Goal: Task Accomplishment & Management: Manage account settings

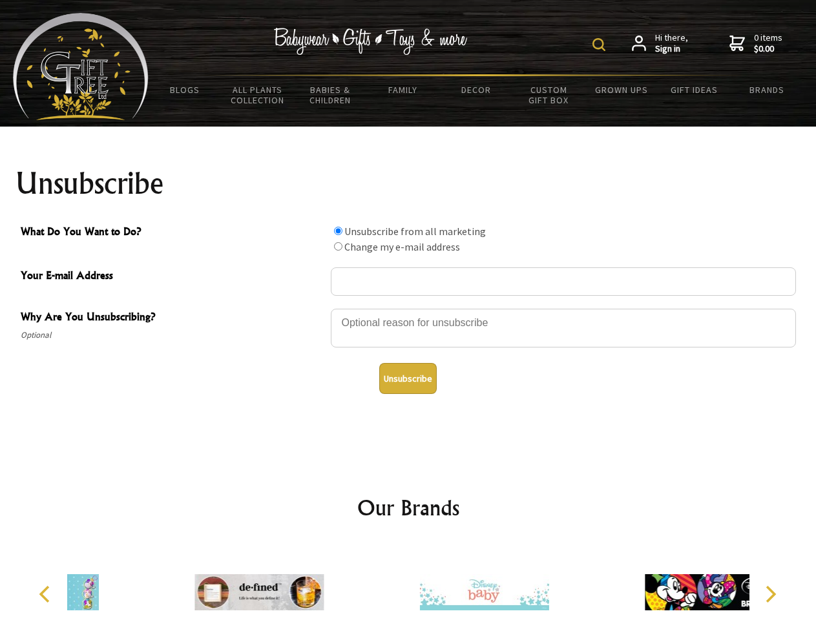
click at [601, 45] on img at bounding box center [599, 44] width 13 height 13
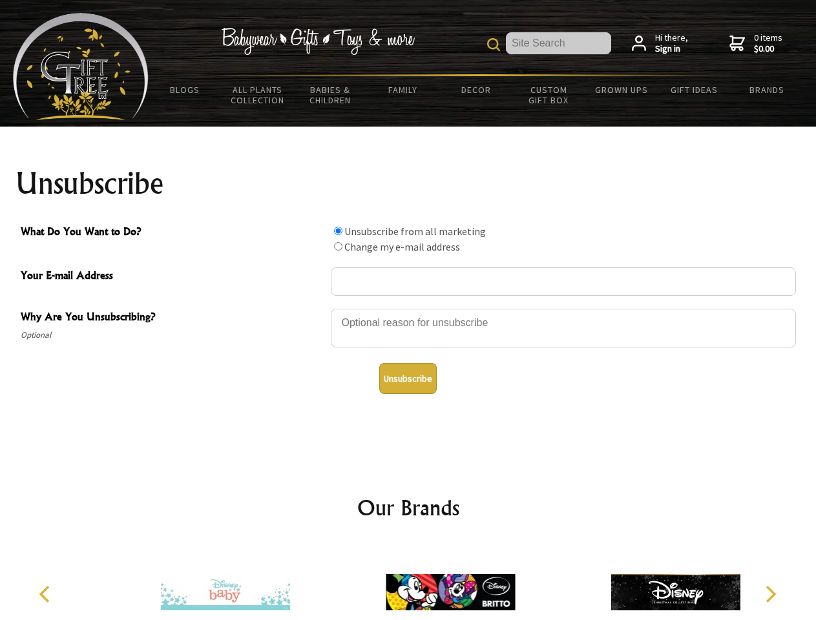
click at [408, 308] on div at bounding box center [563, 330] width 465 height 45
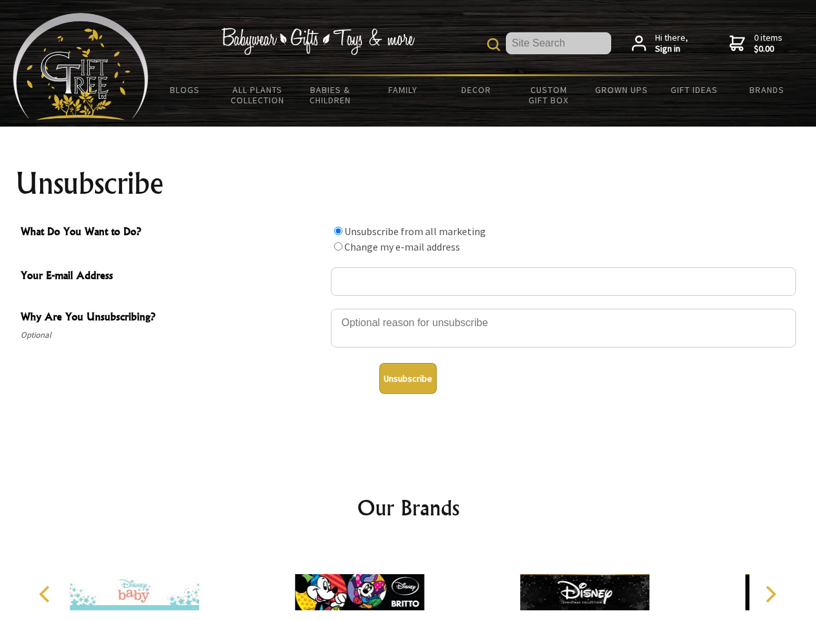
click at [338, 231] on input "What Do You Want to Do?" at bounding box center [338, 231] width 8 height 8
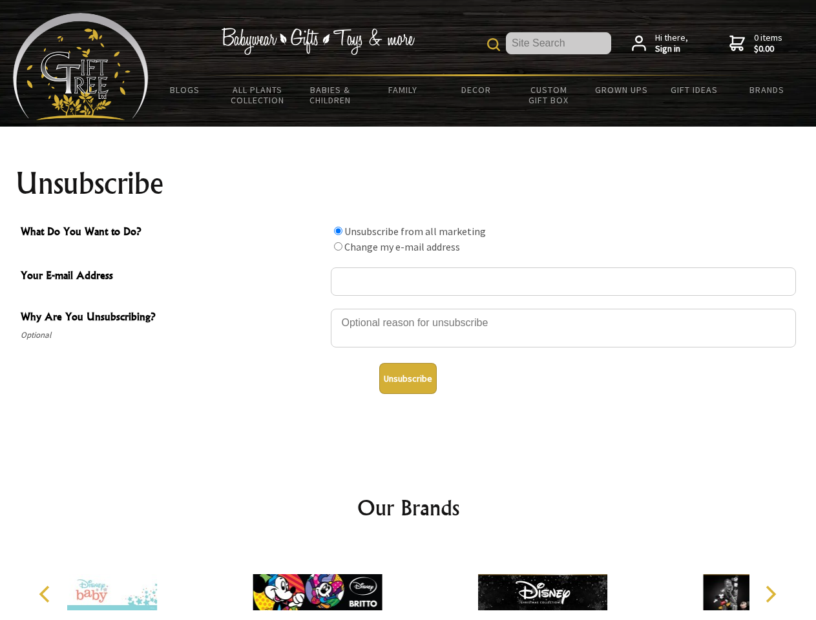
click at [338, 246] on input "What Do You Want to Do?" at bounding box center [338, 246] width 8 height 8
radio input "true"
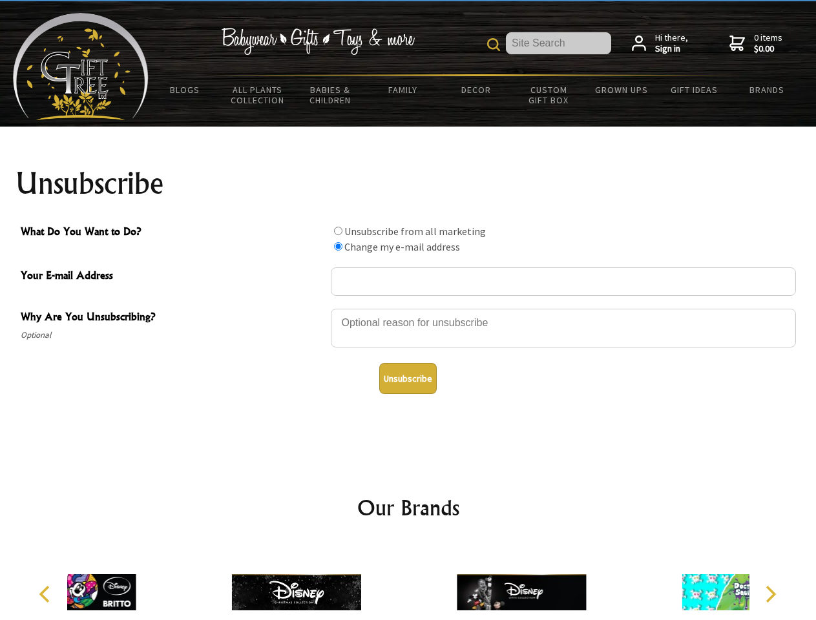
click at [408, 379] on button "Unsubscribe" at bounding box center [408, 378] width 58 height 31
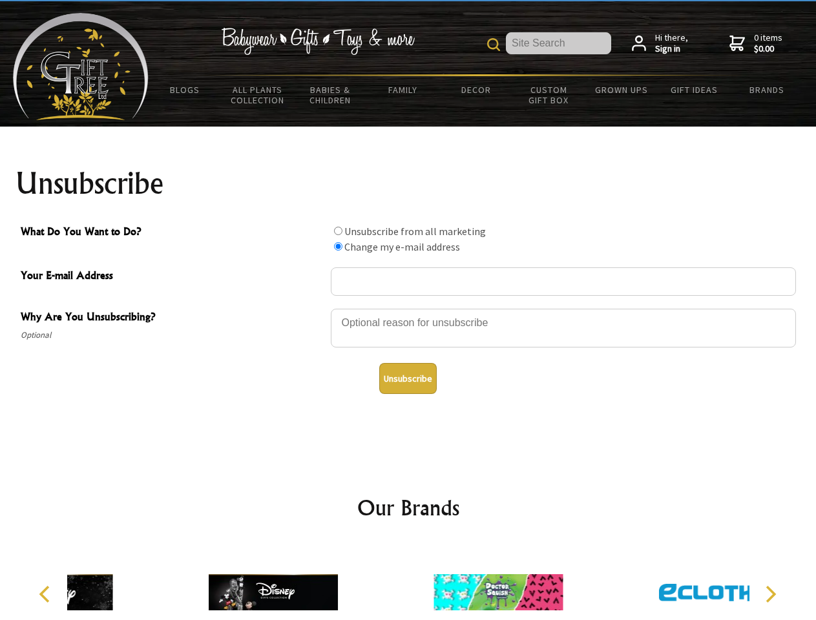
click at [408, 582] on div at bounding box center [408, 594] width 682 height 101
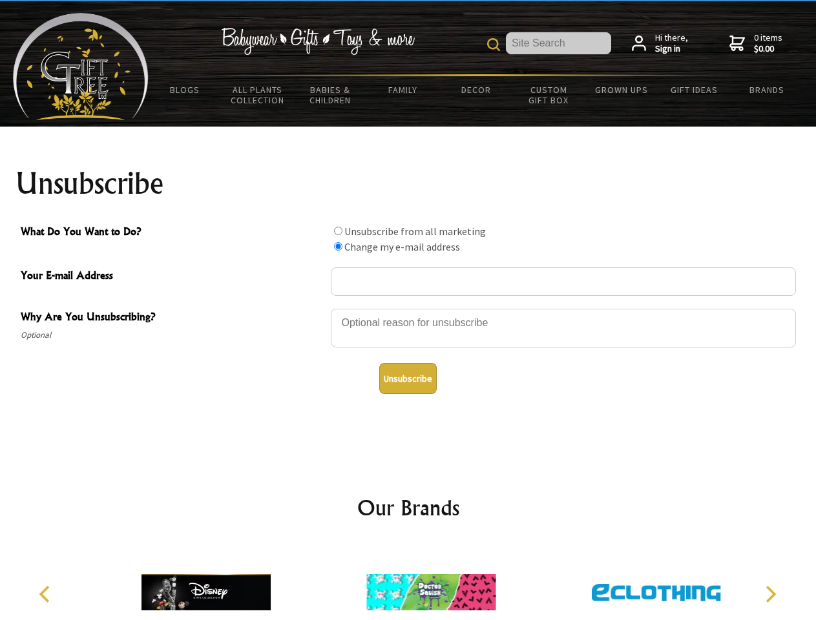
click at [47, 595] on icon "Previous" at bounding box center [45, 594] width 17 height 17
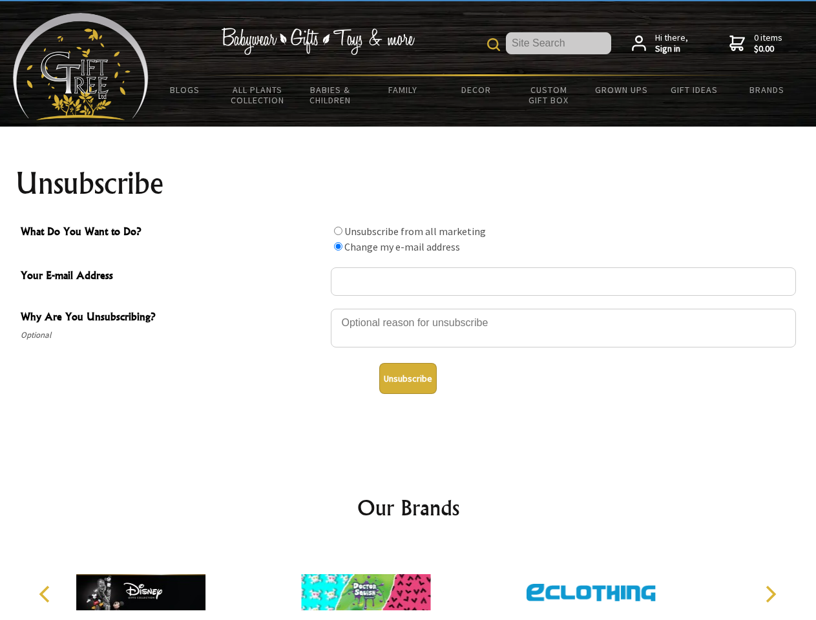
click at [770, 595] on icon "Next" at bounding box center [769, 594] width 17 height 17
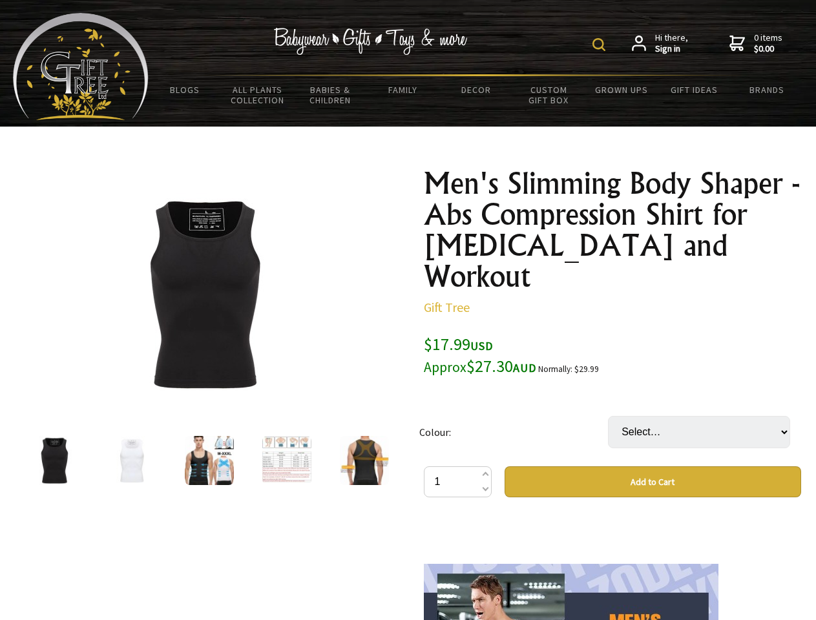
click at [601, 45] on img at bounding box center [599, 44] width 13 height 13
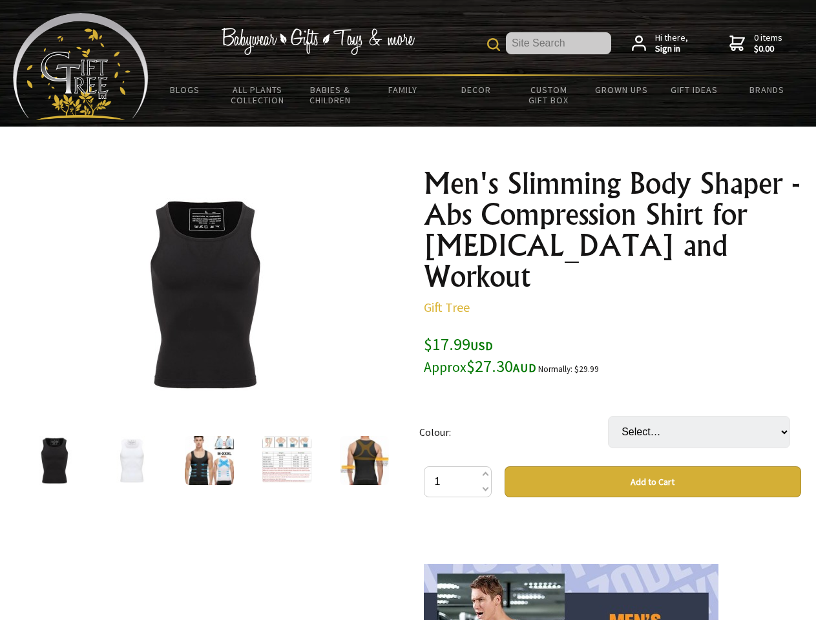
click at [204, 294] on img at bounding box center [204, 294] width 202 height 202
